Goal: Task Accomplishment & Management: Use online tool/utility

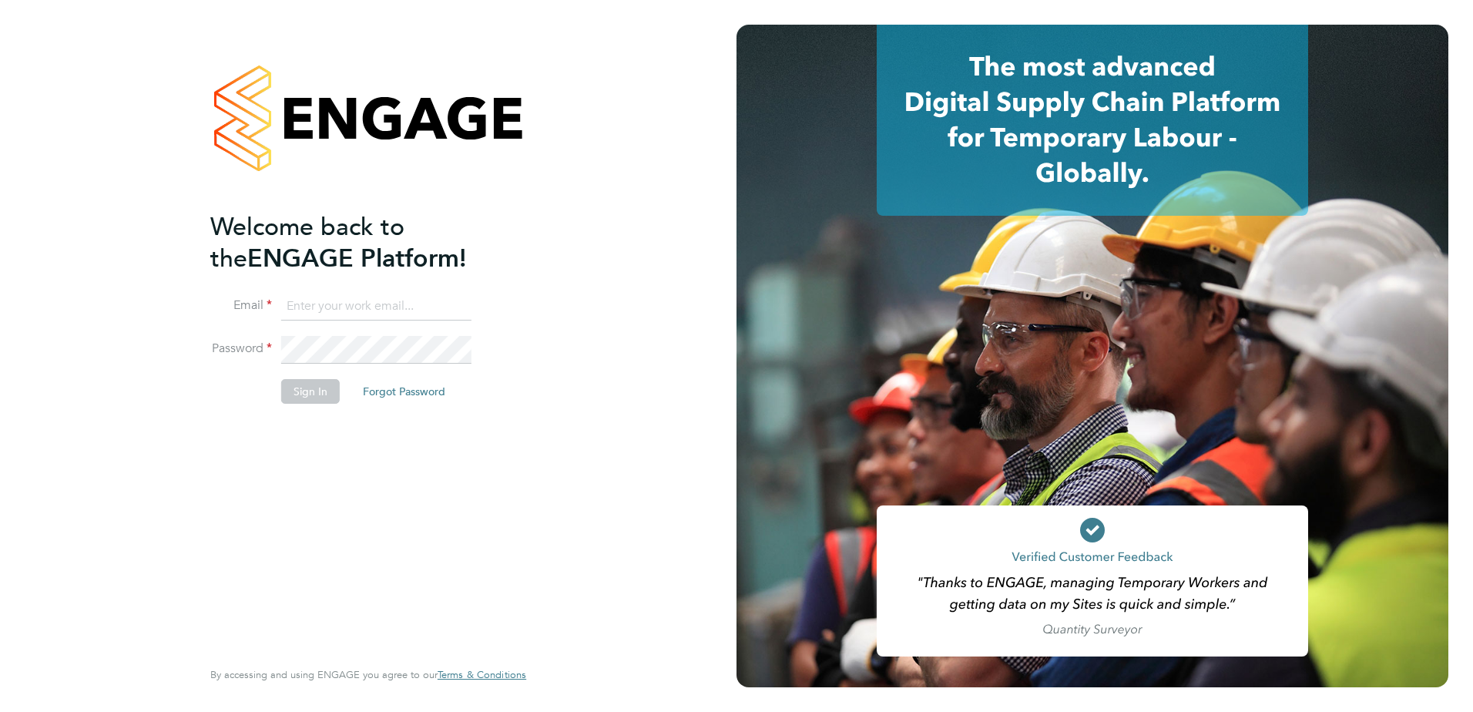
click at [384, 307] on input at bounding box center [376, 307] width 190 height 28
type input "[PERSON_NAME][EMAIL_ADDRESS][PERSON_NAME][PERSON_NAME][DOMAIN_NAME]"
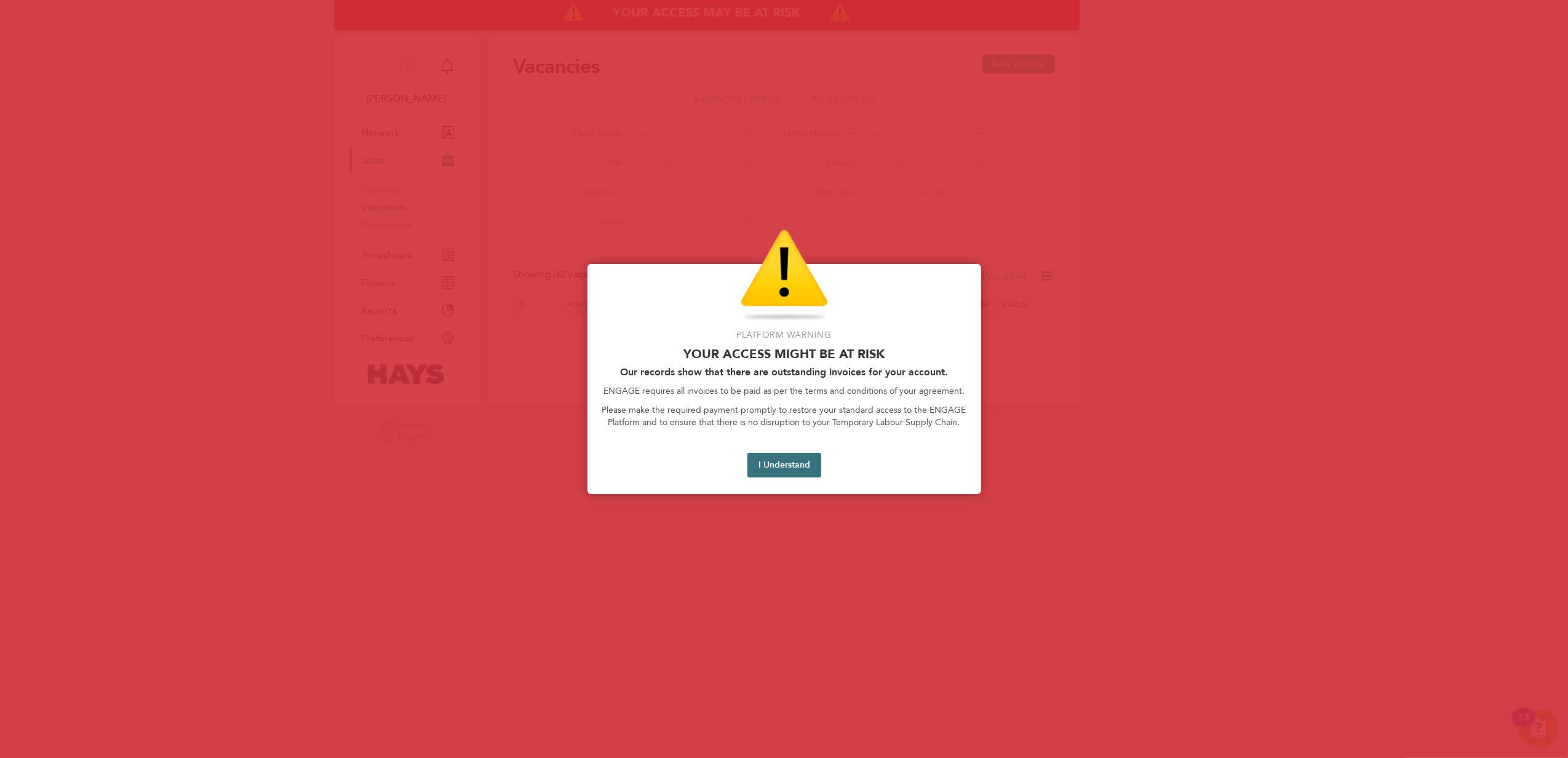
click at [806, 464] on button "I Understand" at bounding box center [784, 465] width 73 height 25
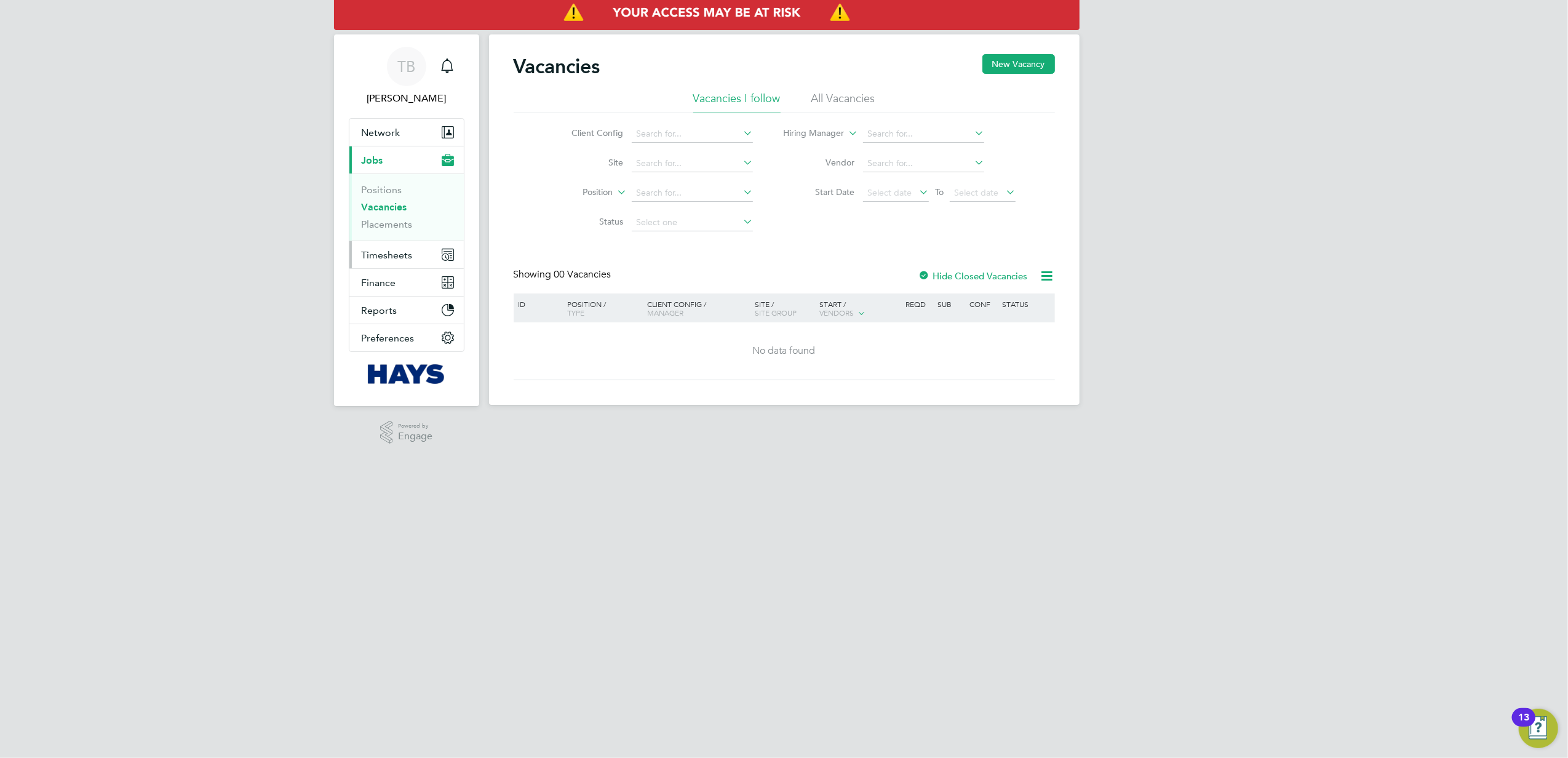
click at [387, 253] on span "Timesheets" at bounding box center [387, 255] width 51 height 12
click at [392, 220] on link "Timesheets" at bounding box center [387, 217] width 51 height 12
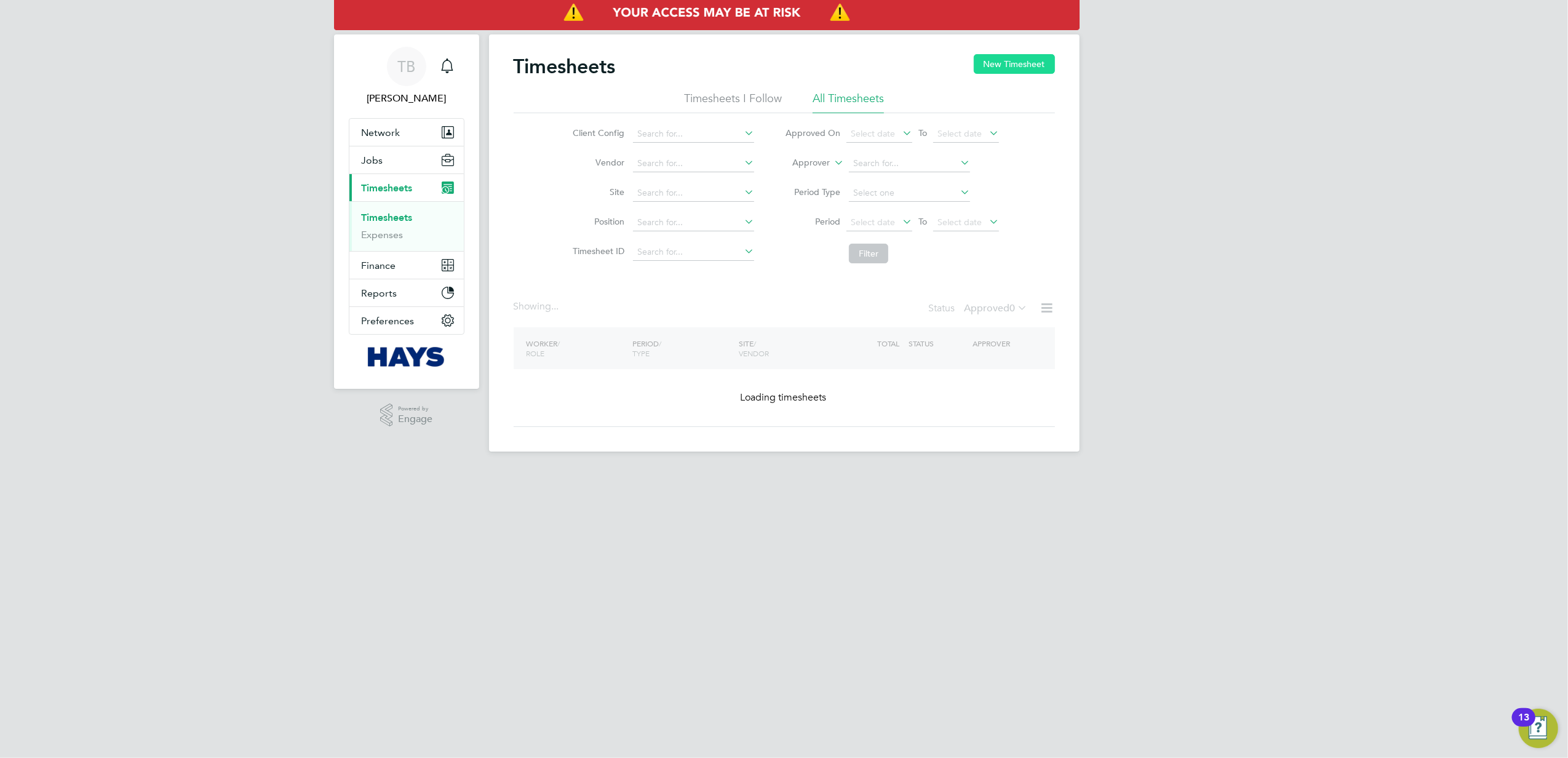
click at [993, 69] on button "New Timesheet" at bounding box center [1014, 64] width 81 height 20
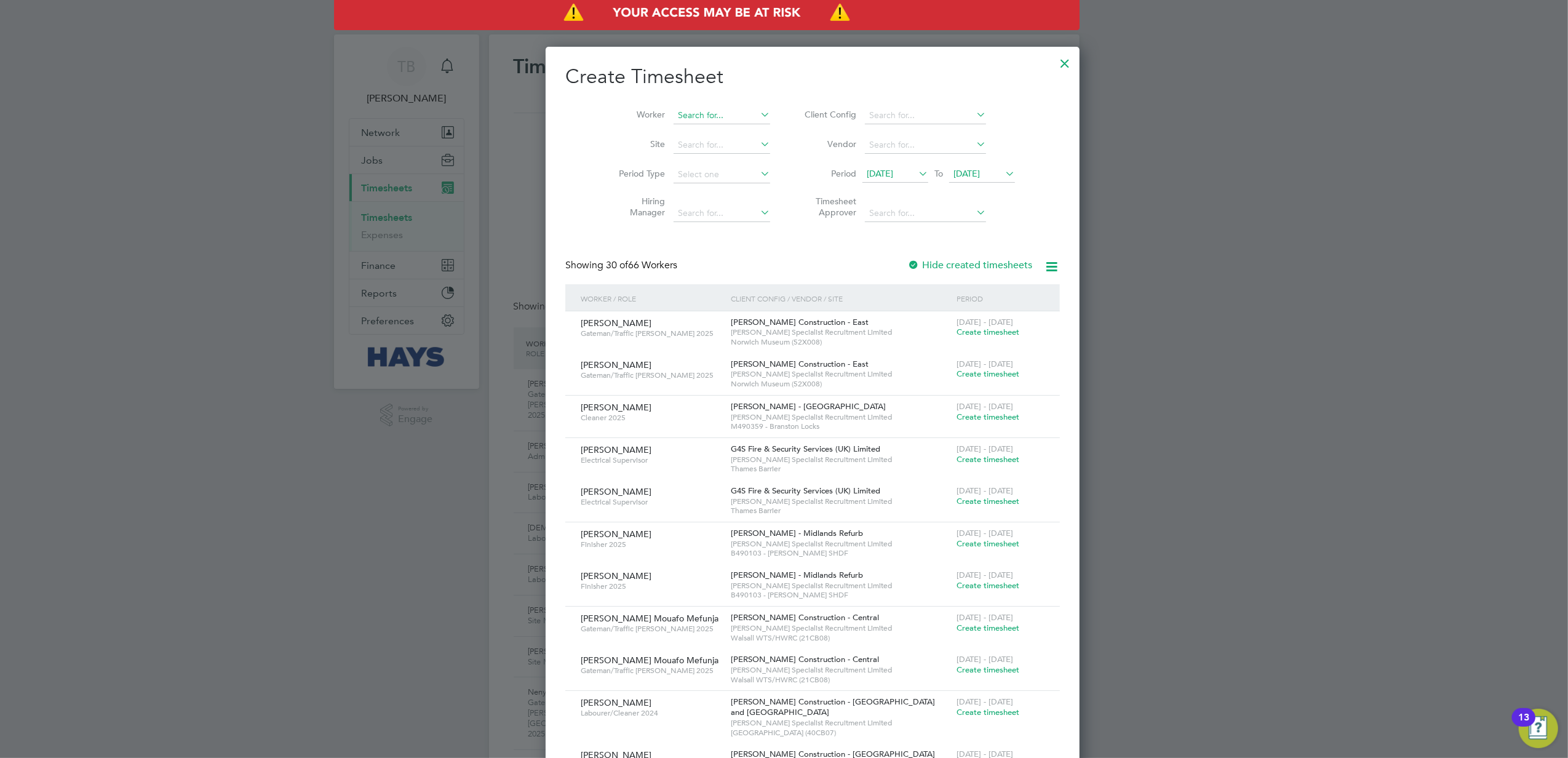
click at [673, 112] on input at bounding box center [721, 116] width 97 height 18
click at [690, 129] on b "Gumb" at bounding box center [701, 132] width 25 height 10
type input "Minsusera Gumba"
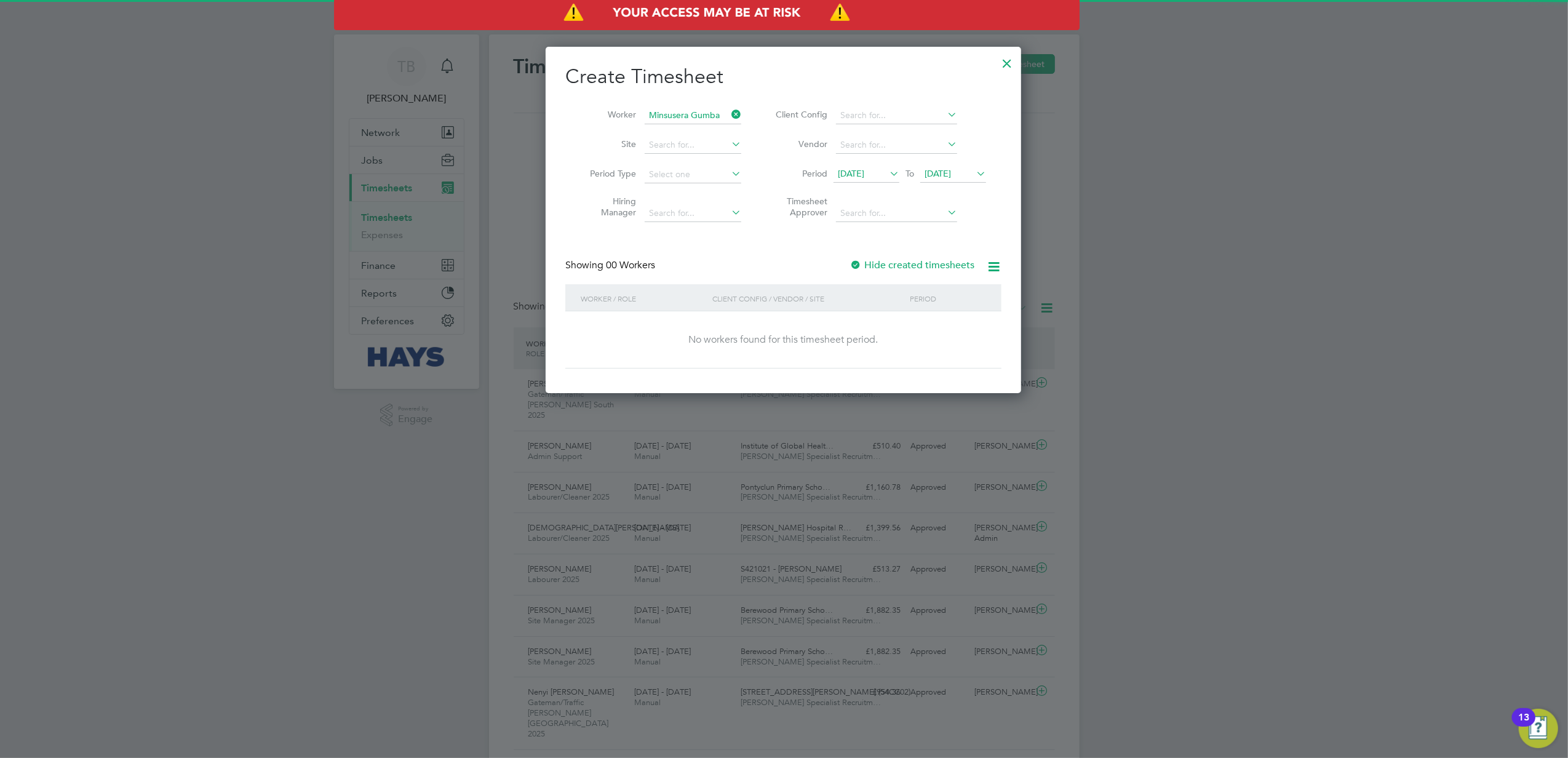
click at [857, 260] on div at bounding box center [855, 265] width 12 height 12
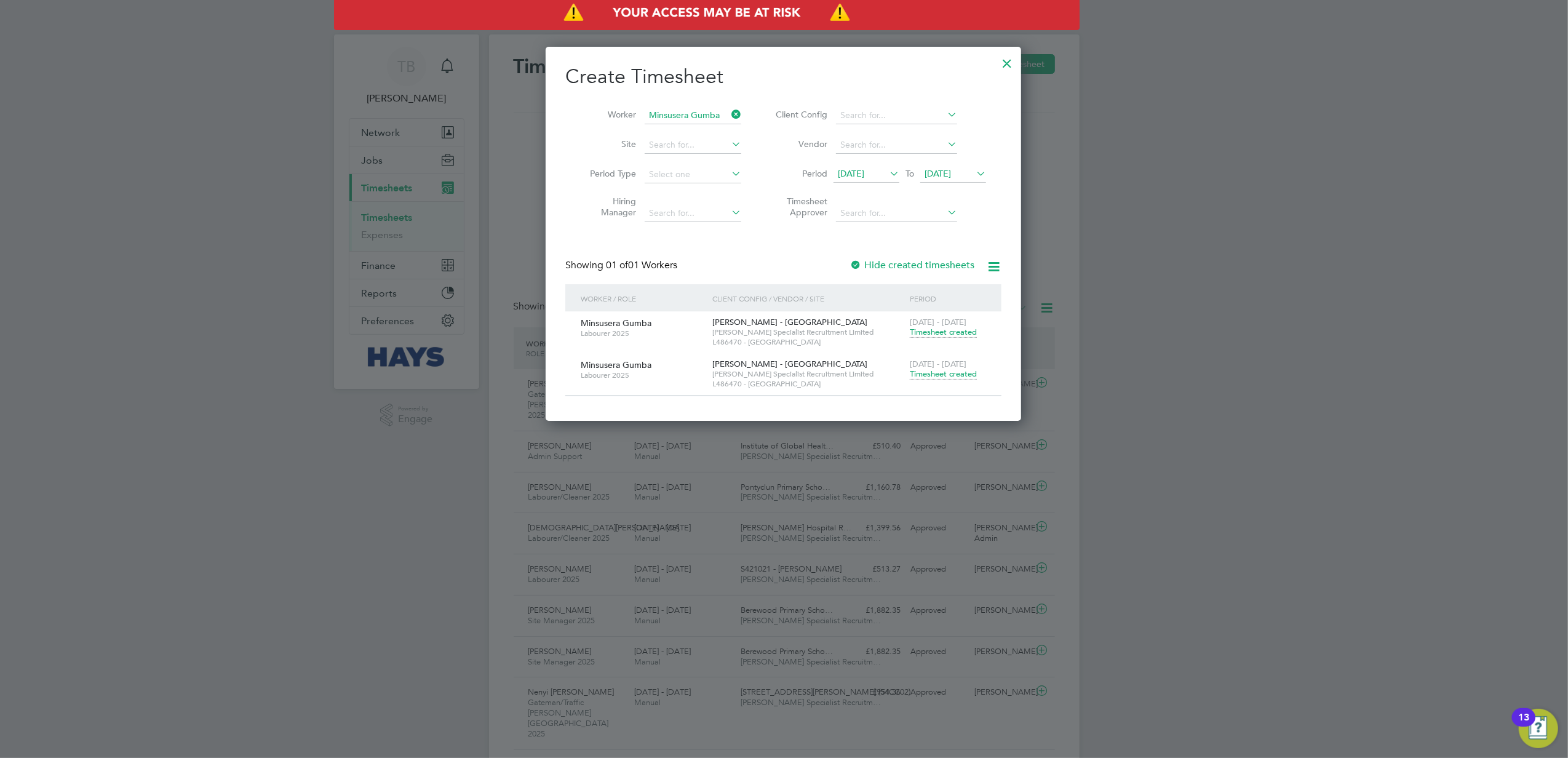
click at [944, 375] on span "Timesheet created" at bounding box center [943, 374] width 67 height 11
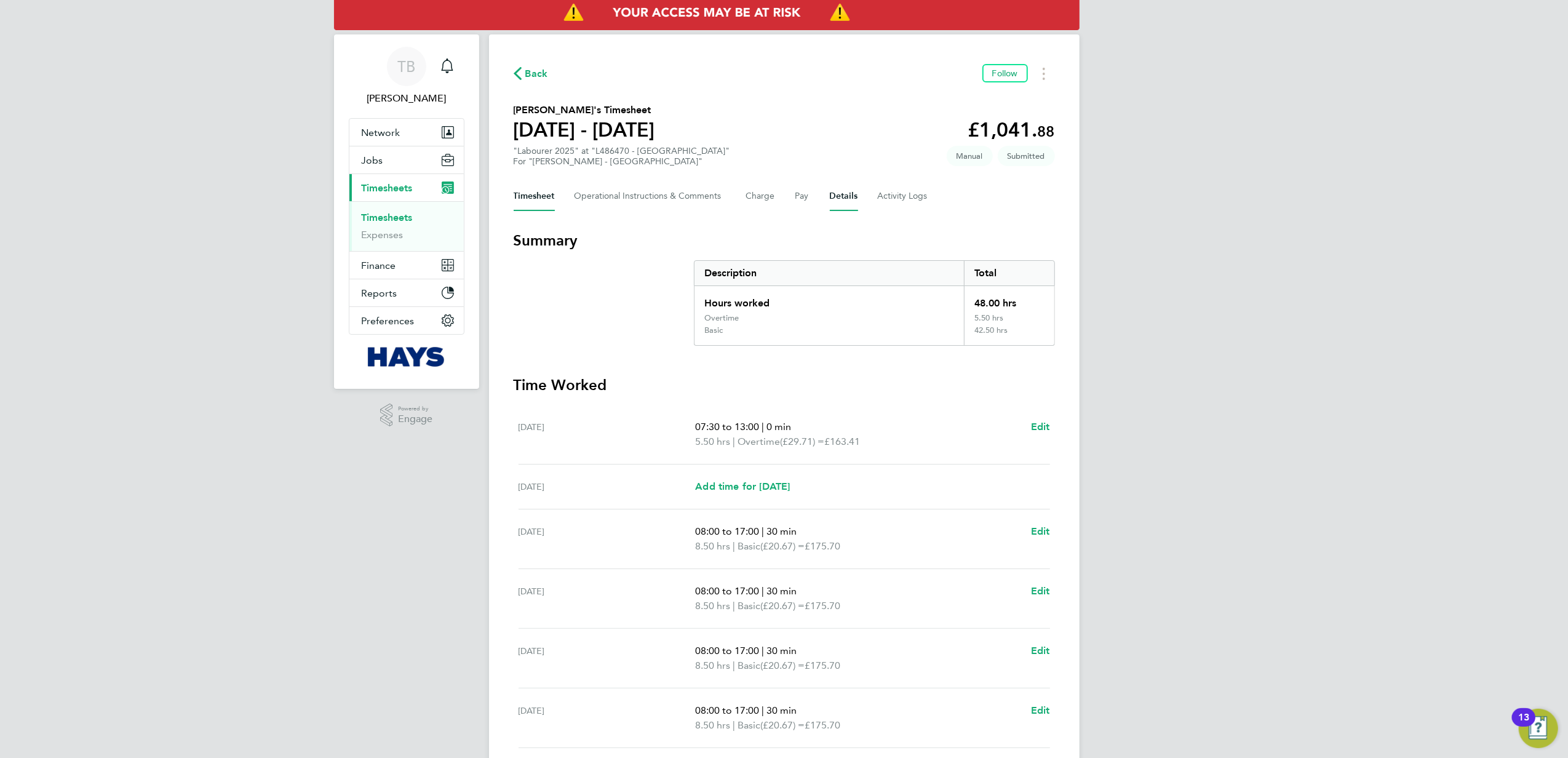
click at [845, 192] on button "Details" at bounding box center [844, 196] width 28 height 30
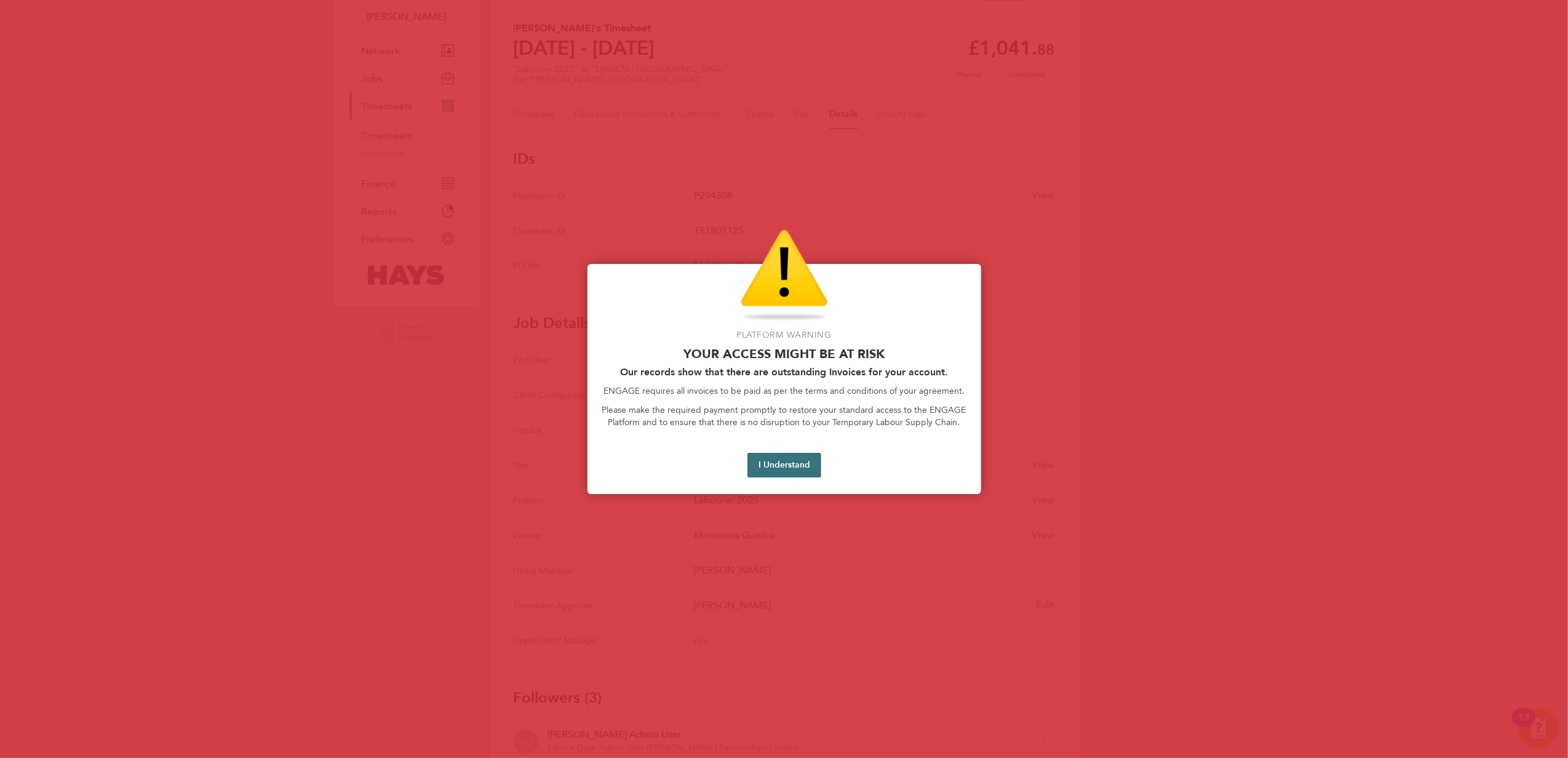
click at [788, 463] on button "I Understand" at bounding box center [784, 465] width 73 height 25
